Goal: Find specific page/section: Find specific page/section

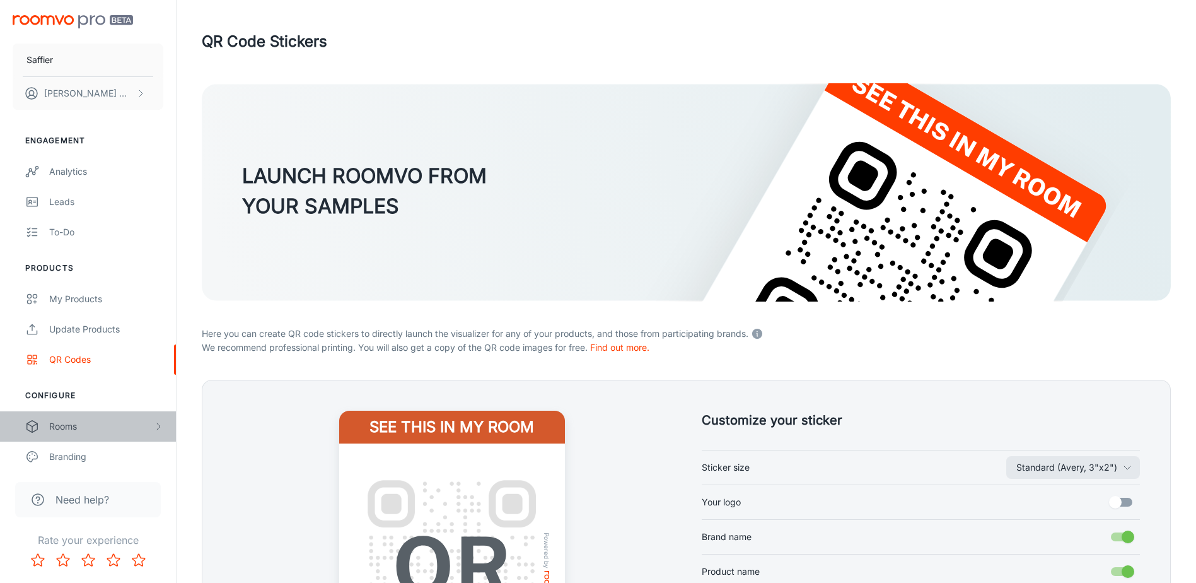
click at [78, 427] on div "Rooms" at bounding box center [101, 426] width 104 height 14
click at [72, 423] on div "Rooms" at bounding box center [101, 426] width 104 height 14
drag, startPoint x: 69, startPoint y: 427, endPoint x: 77, endPoint y: 425, distance: 8.4
click at [69, 427] on div "Rooms" at bounding box center [101, 426] width 104 height 14
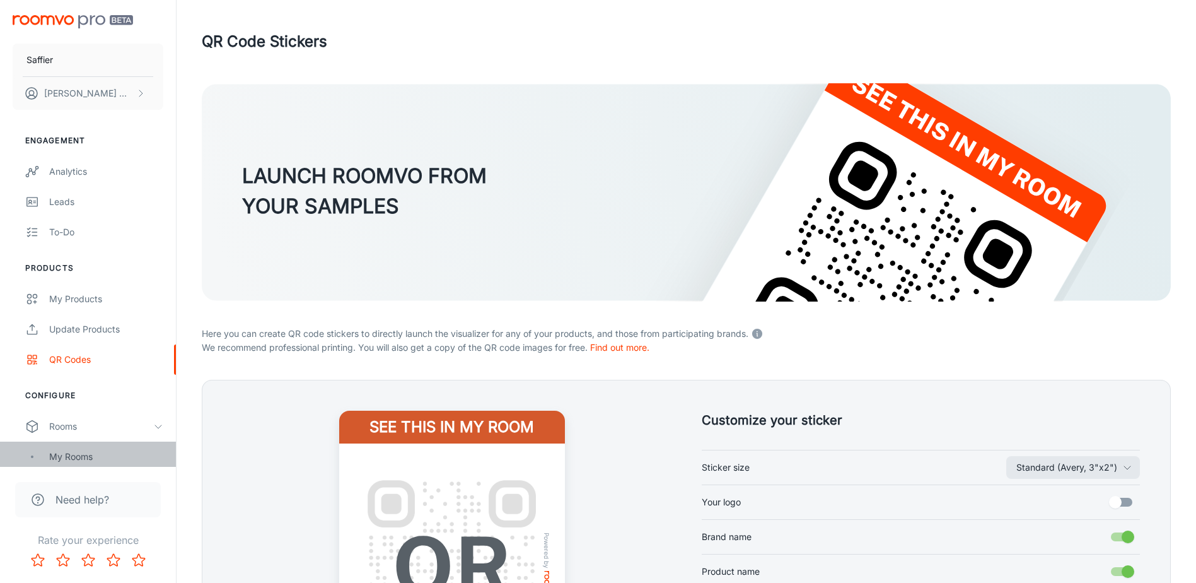
click at [48, 453] on div "My Rooms" at bounding box center [88, 456] width 176 height 30
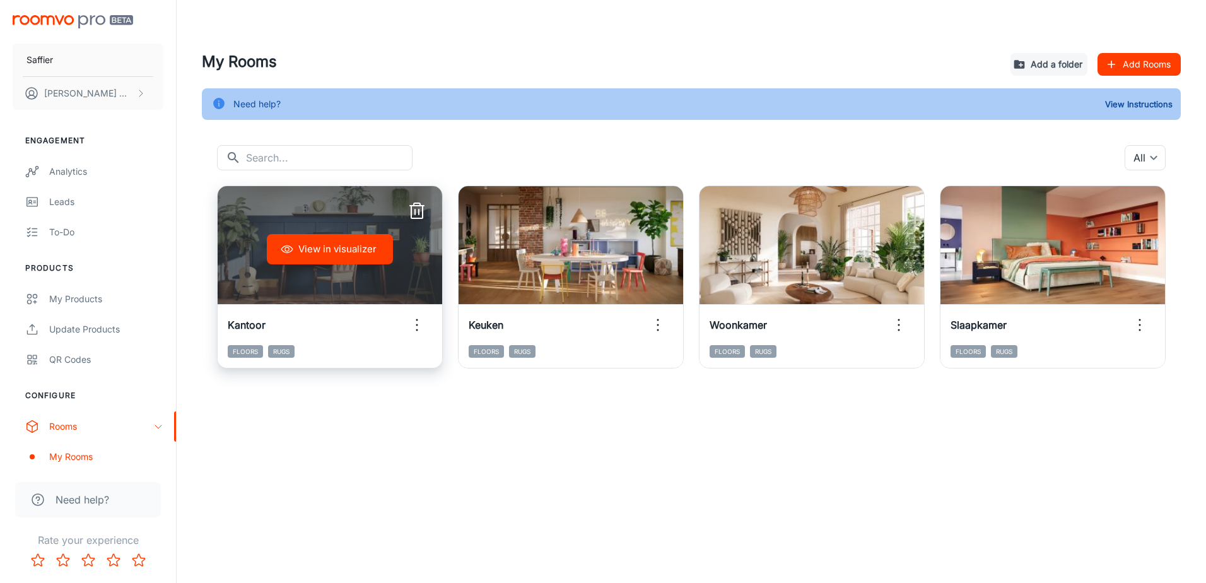
click at [342, 252] on button "View in visualizer" at bounding box center [330, 249] width 126 height 30
click at [321, 265] on div "View in visualizer" at bounding box center [330, 249] width 224 height 126
click at [303, 250] on button "View in visualizer" at bounding box center [330, 249] width 126 height 30
